Goal: Register for event/course

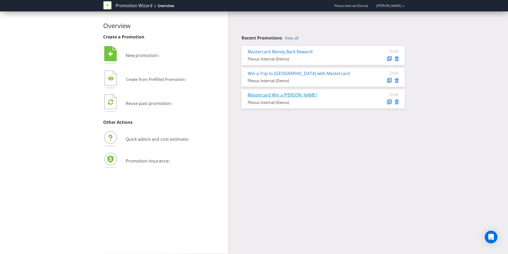
click at [265, 95] on link "Mastercard Win a [PERSON_NAME]" at bounding box center [282, 95] width 69 height 6
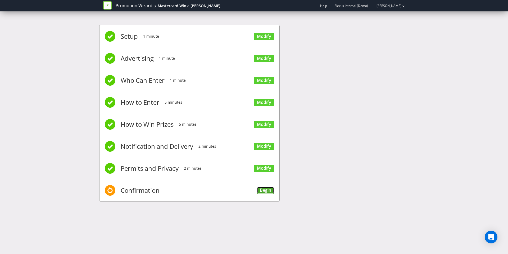
click at [267, 189] on link "Begin" at bounding box center [265, 189] width 17 height 7
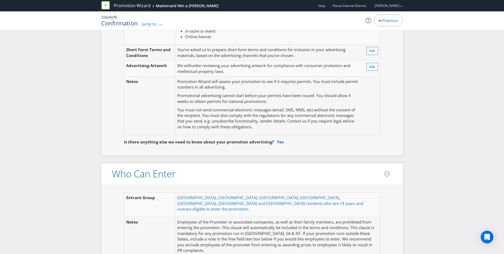
scroll to position [177, 0]
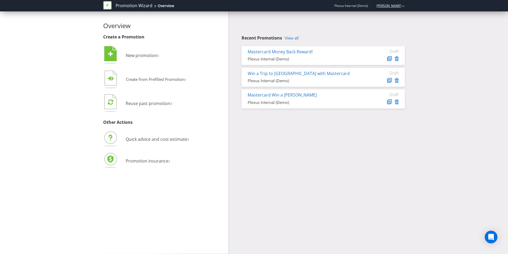
drag, startPoint x: 381, startPoint y: 11, endPoint x: 384, endPoint y: 7, distance: 5.1
click at [381, 11] on div "Promotion Wizard Overview Plexus Internal (Demo) [PERSON_NAME]" at bounding box center [254, 5] width 302 height 11
click at [387, 4] on link "[PERSON_NAME]" at bounding box center [386, 5] width 30 height 4
